Goal: Task Accomplishment & Management: Manage account settings

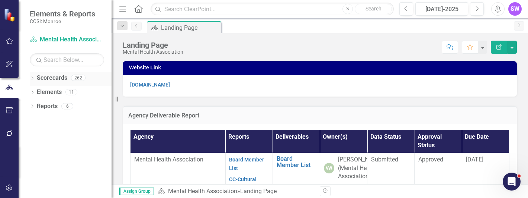
click at [32, 77] on icon at bounding box center [33, 77] width 2 height 3
click at [36, 90] on icon "Dropdown" at bounding box center [36, 91] width 6 height 4
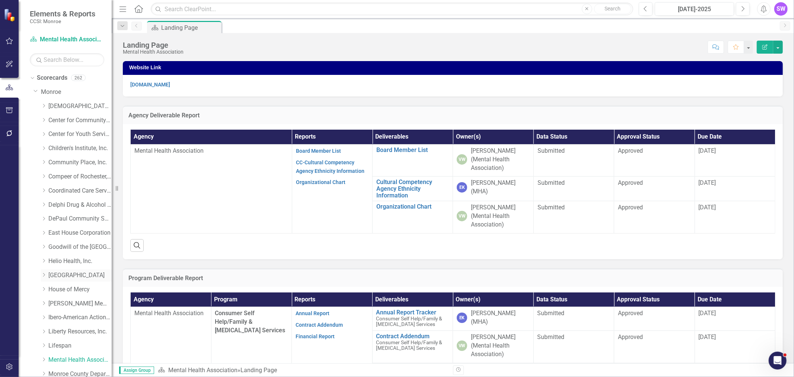
scroll to position [41, 0]
click at [65, 197] on link "House of Mercy" at bounding box center [79, 248] width 63 height 9
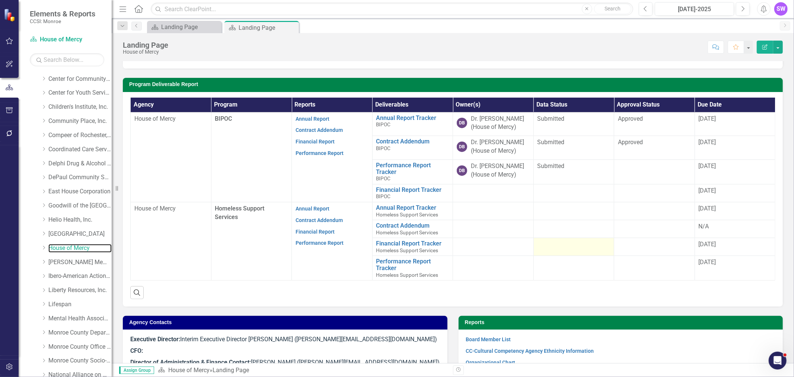
scroll to position [165, 0]
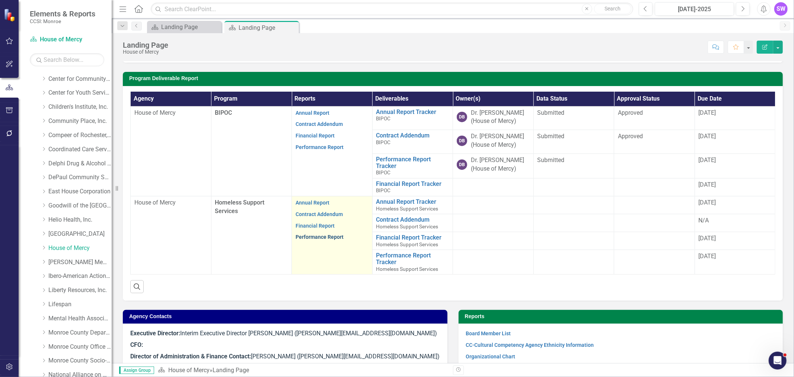
click at [326, 197] on link "Performance Report" at bounding box center [319, 237] width 48 height 6
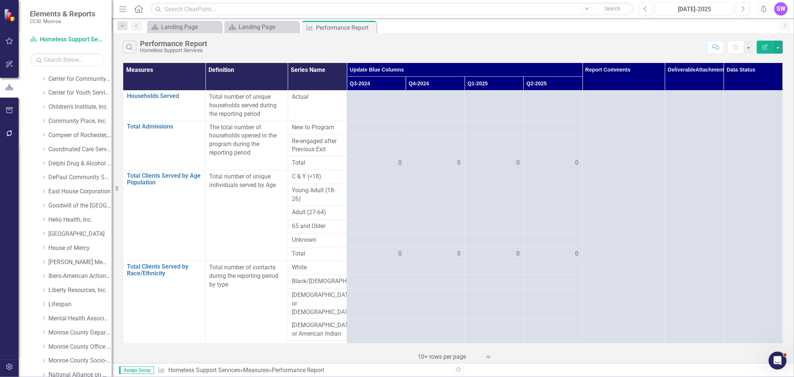
click at [528, 12] on div "[DATE]-2025" at bounding box center [694, 9] width 74 height 9
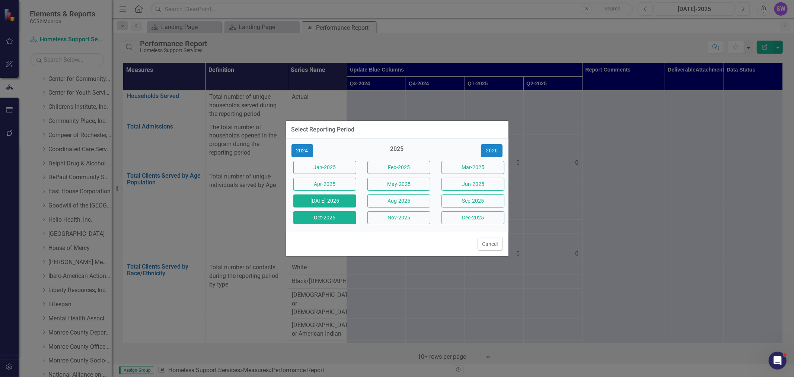
click at [325, 197] on button "Oct-2025" at bounding box center [324, 217] width 63 height 13
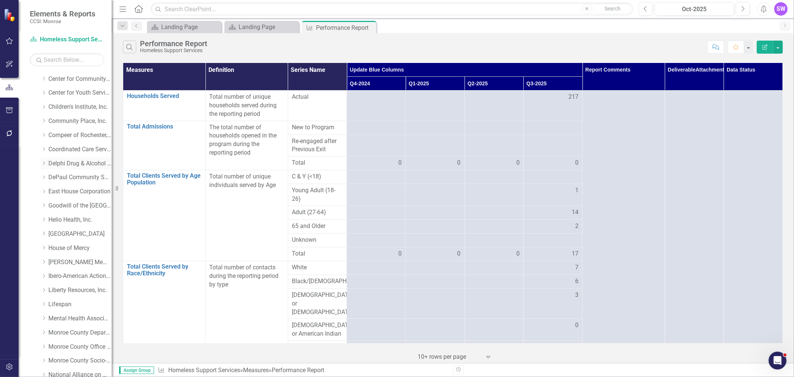
click at [47, 160] on div "Dropdown Delphi Drug & Alcohol Council" at bounding box center [76, 163] width 71 height 12
click at [45, 163] on icon "Dropdown" at bounding box center [44, 163] width 6 height 4
click at [62, 165] on link "Delphi Drug & Alcohol Council" at bounding box center [79, 163] width 63 height 9
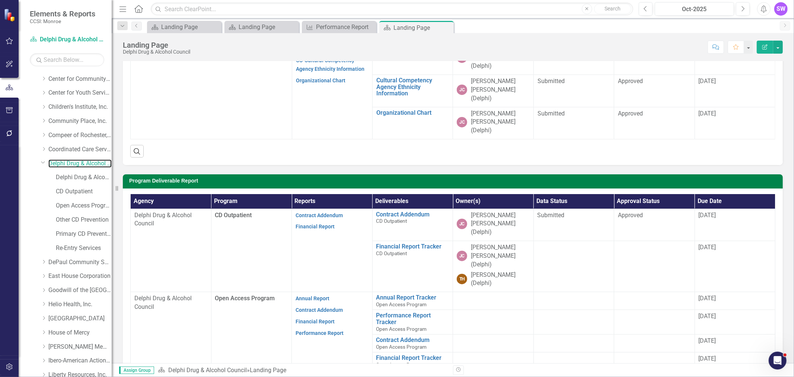
scroll to position [124, 0]
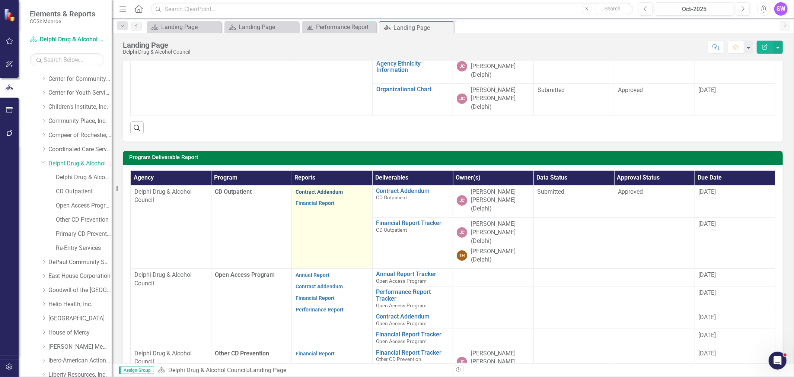
click at [330, 189] on link "Contract Addendum" at bounding box center [318, 192] width 47 height 6
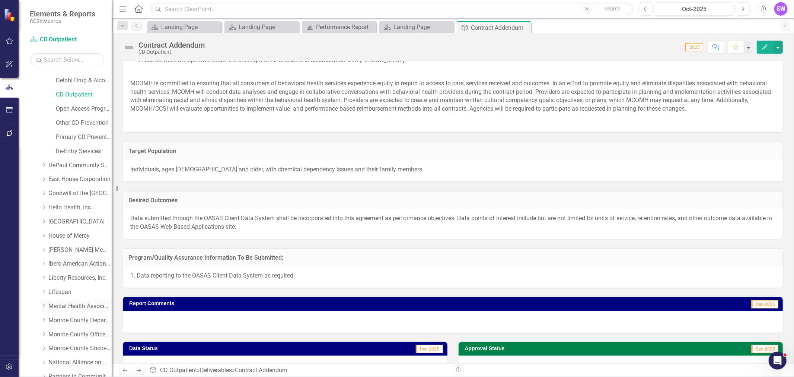
scroll to position [165, 0]
click at [45, 179] on icon "Dropdown" at bounding box center [44, 180] width 6 height 4
click at [66, 180] on link "Helio Health, Inc." at bounding box center [79, 180] width 63 height 9
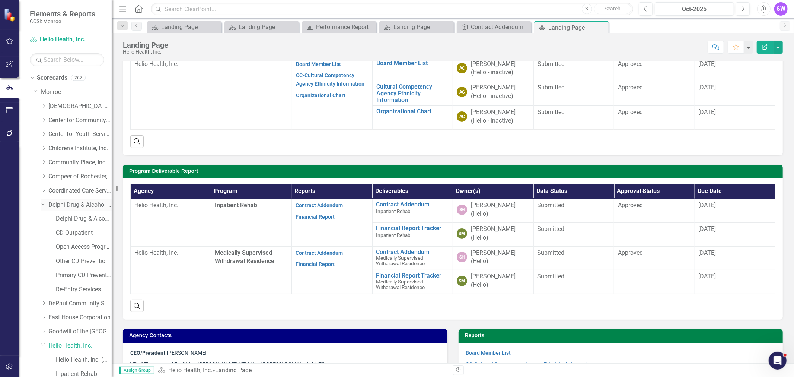
click at [77, 197] on link "Delphi Drug & Alcohol Council" at bounding box center [79, 205] width 63 height 9
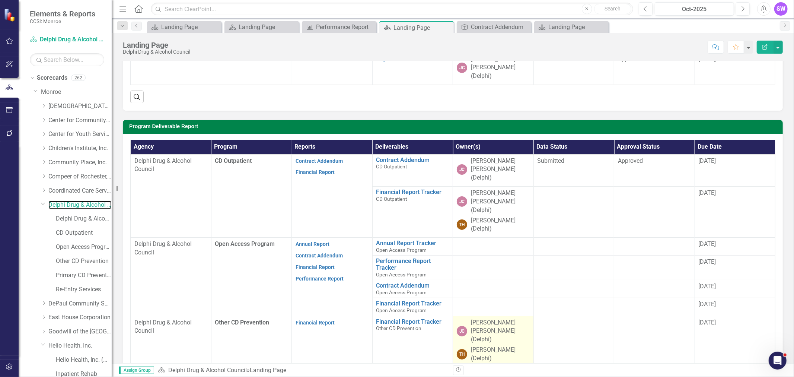
scroll to position [165, 0]
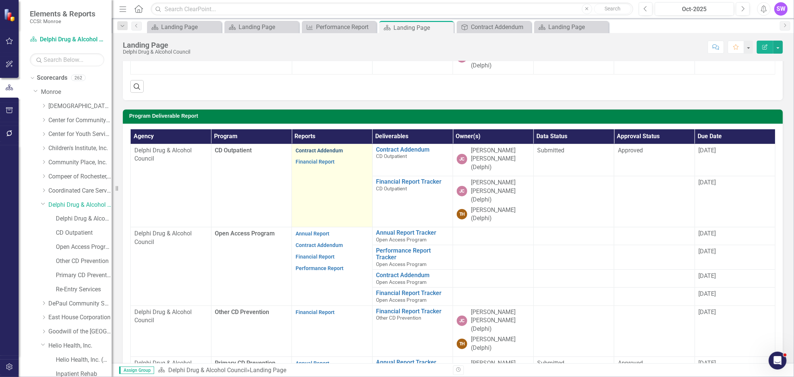
click at [334, 147] on link "Contract Addendum" at bounding box center [318, 150] width 47 height 6
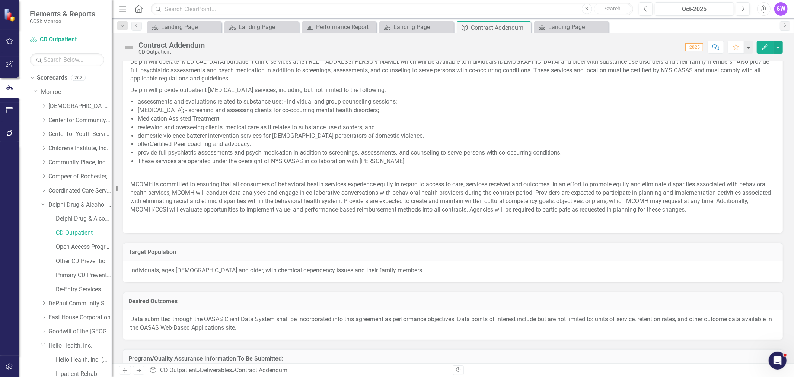
scroll to position [330, 0]
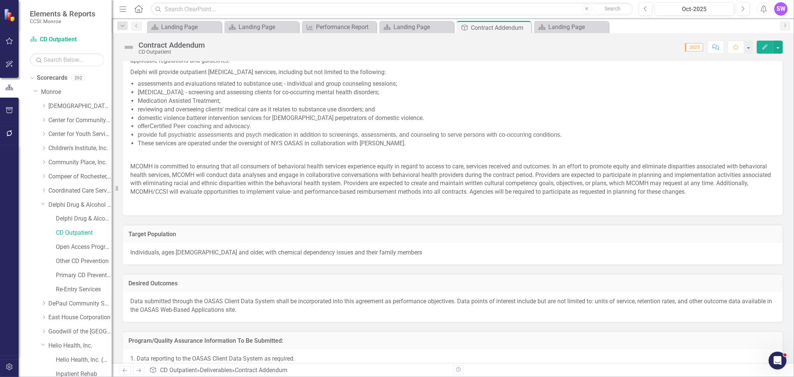
click at [528, 197] on p at bounding box center [452, 203] width 645 height 10
click at [524, 181] on p "MCOMH is committed to ensuring that all consumers of behavioral health services…" at bounding box center [452, 179] width 645 height 37
click at [523, 180] on p "MCOMH is committed to ensuring that all consumers of behavioral health services…" at bounding box center [452, 179] width 645 height 37
click at [528, 167] on p "MCOMH is committed to ensuring that all consumers of behavioral health services…" at bounding box center [452, 179] width 645 height 37
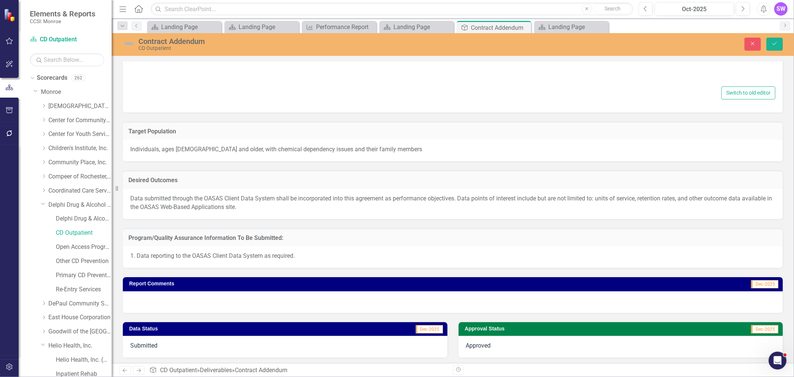
type textarea "<p>Delphi will operate [MEDICAL_DATA] outpatient clinic services at [STREET_ADD…"
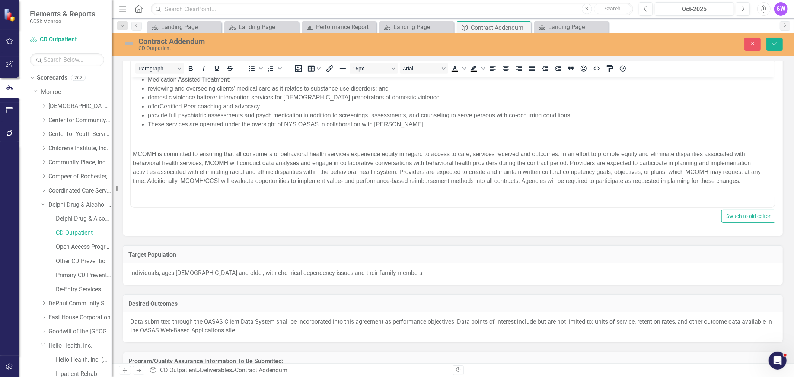
scroll to position [313, 0]
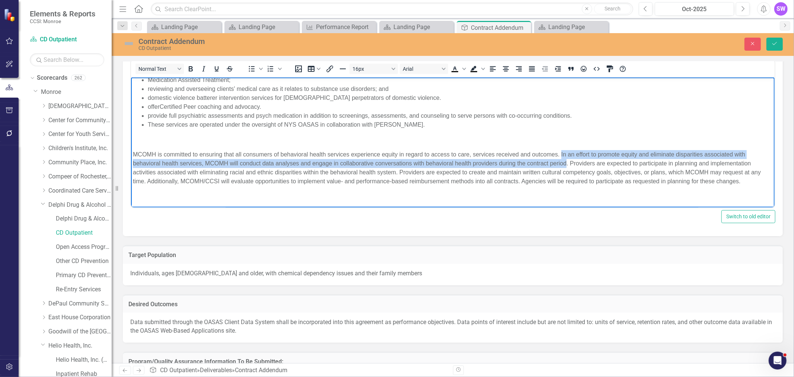
drag, startPoint x: 560, startPoint y: 153, endPoint x: 565, endPoint y: 162, distance: 10.3
click at [528, 162] on p "MCOMH is committed to ensuring that all consumers of behavioral health services…" at bounding box center [452, 168] width 640 height 36
copy p "In an effort to promote equity and eliminate disparities associated with behavi…"
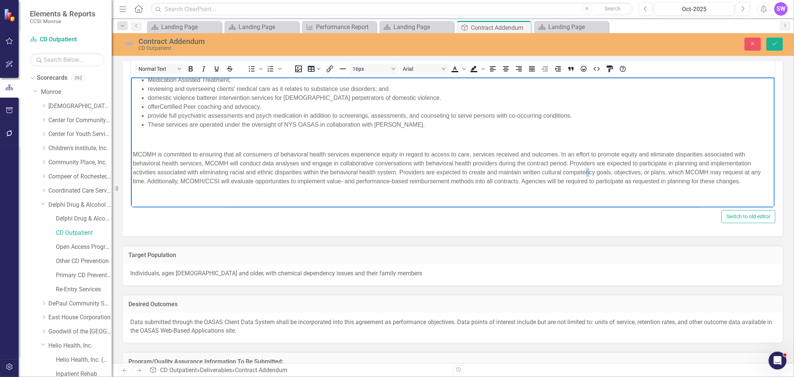
click at [528, 175] on p "MCOMH is committed to ensuring that all consumers of behavioral health services…" at bounding box center [452, 168] width 640 height 36
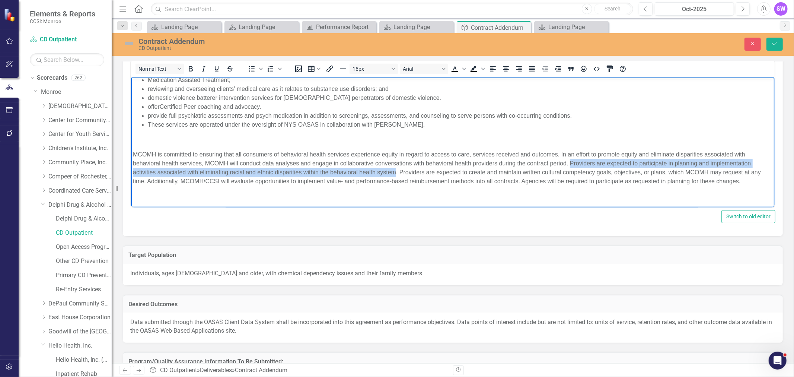
drag, startPoint x: 570, startPoint y: 163, endPoint x: 390, endPoint y: 171, distance: 179.9
click at [393, 172] on p "MCOMH is committed to ensuring that all consumers of behavioral health services…" at bounding box center [452, 168] width 640 height 36
copy p "Providers are expected to participate in planning and implementation activities…"
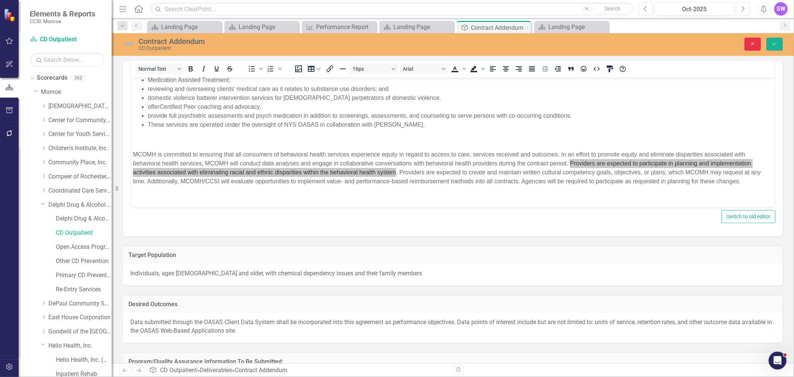
click at [528, 45] on icon "Close" at bounding box center [752, 43] width 7 height 5
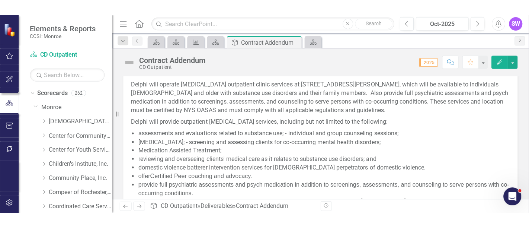
scroll to position [322, 0]
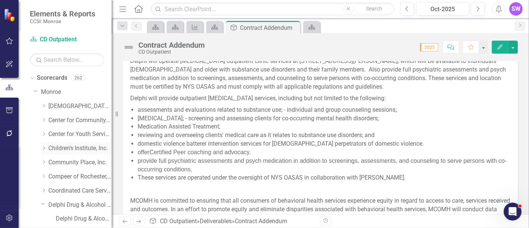
click at [48, 148] on link "Children's Institute, Inc." at bounding box center [79, 148] width 63 height 9
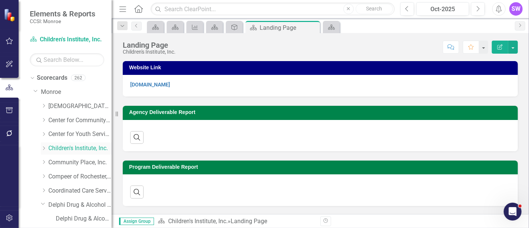
click at [42, 147] on icon "Dropdown" at bounding box center [44, 148] width 6 height 4
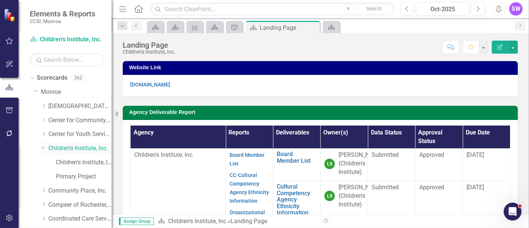
click at [58, 146] on link "Children's Institute, Inc." at bounding box center [79, 148] width 63 height 9
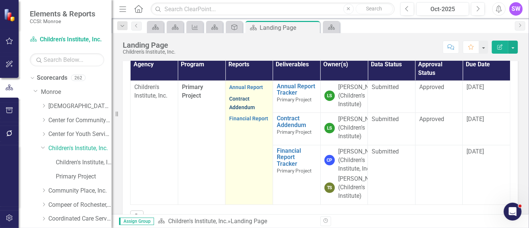
click at [240, 110] on link "Contract Addendum" at bounding box center [242, 103] width 26 height 15
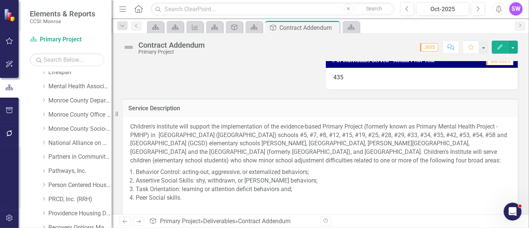
scroll to position [492, 0]
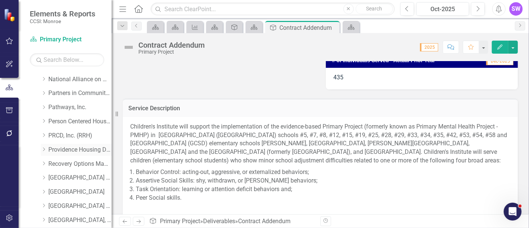
click at [44, 149] on icon "Dropdown" at bounding box center [44, 149] width 6 height 4
click at [58, 148] on link "Providence Housing Development Corporation" at bounding box center [79, 150] width 63 height 9
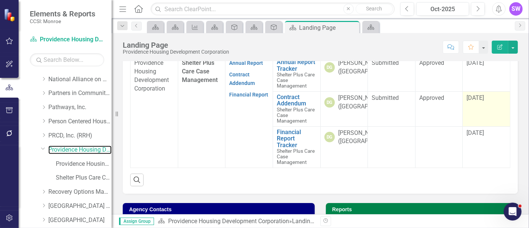
scroll to position [254, 0]
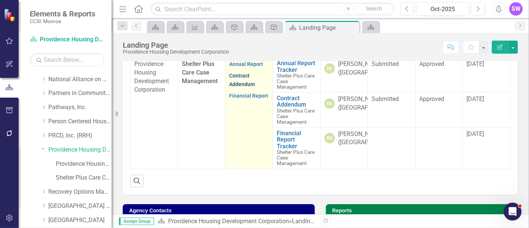
click at [246, 87] on link "Contract Addendum" at bounding box center [242, 80] width 26 height 15
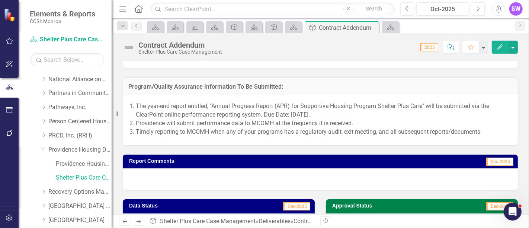
scroll to position [827, 0]
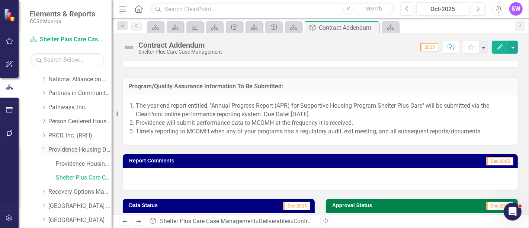
click at [76, 151] on link "Providence Housing Development Corporation" at bounding box center [79, 150] width 63 height 9
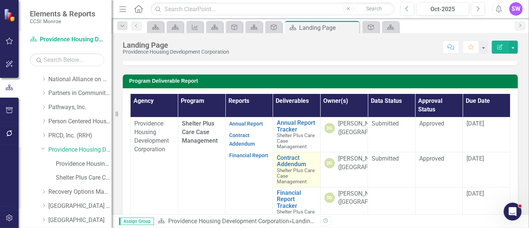
scroll to position [207, 0]
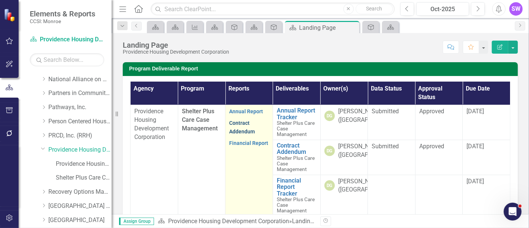
click at [240, 134] on link "Contract Addendum" at bounding box center [242, 127] width 26 height 15
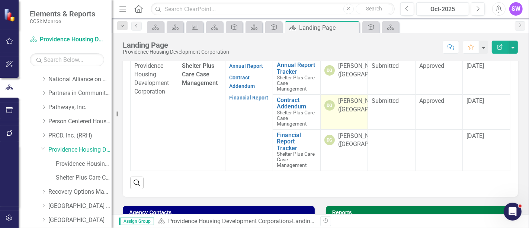
scroll to position [251, 0]
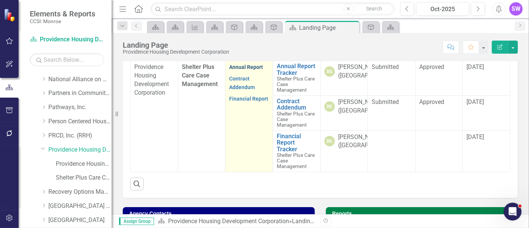
click at [246, 70] on link "Annual Report" at bounding box center [246, 67] width 34 height 6
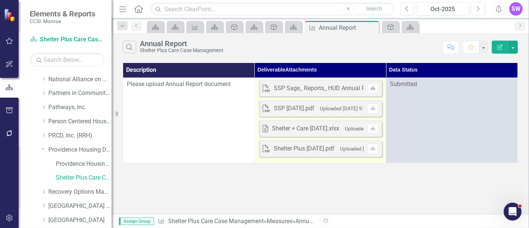
click at [377, 87] on link "Download" at bounding box center [373, 88] width 11 height 10
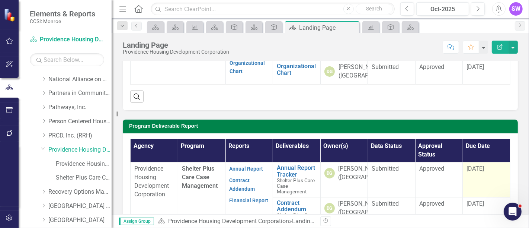
scroll to position [207, 0]
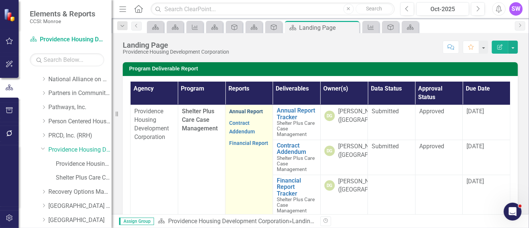
click at [253, 114] on link "Annual Report" at bounding box center [246, 111] width 34 height 6
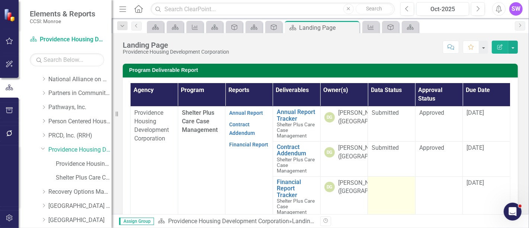
scroll to position [207, 0]
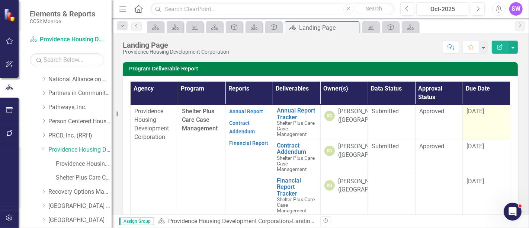
click at [474, 115] on span "[DATE]" at bounding box center [475, 111] width 17 height 7
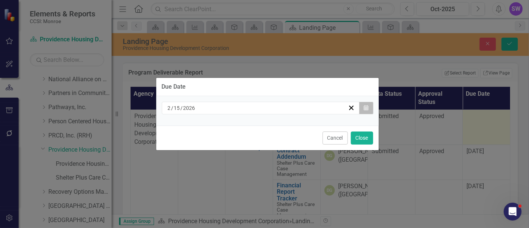
click at [368, 108] on icon "button" at bounding box center [366, 107] width 4 height 5
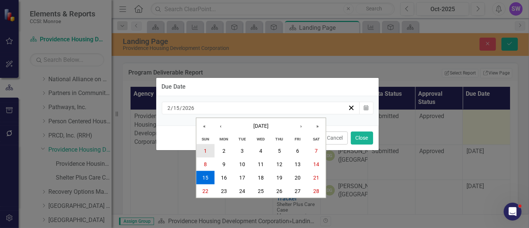
click at [207, 151] on button "1" at bounding box center [205, 150] width 19 height 13
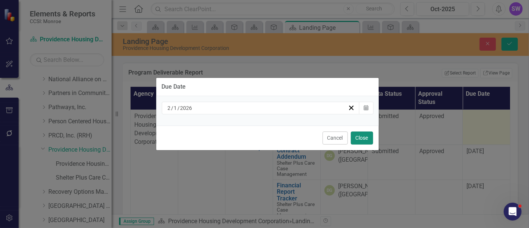
click at [366, 133] on button "Close" at bounding box center [362, 137] width 22 height 13
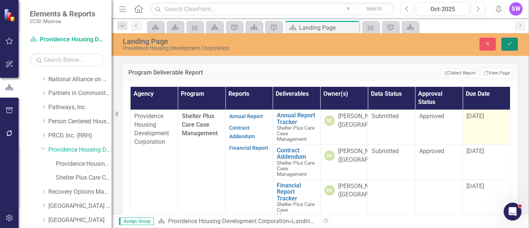
click at [508, 42] on icon "Save" at bounding box center [509, 43] width 7 height 5
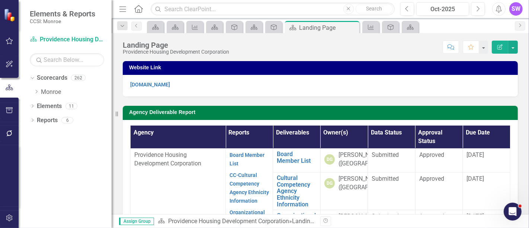
scroll to position [0, 0]
